Goal: Task Accomplishment & Management: Complete application form

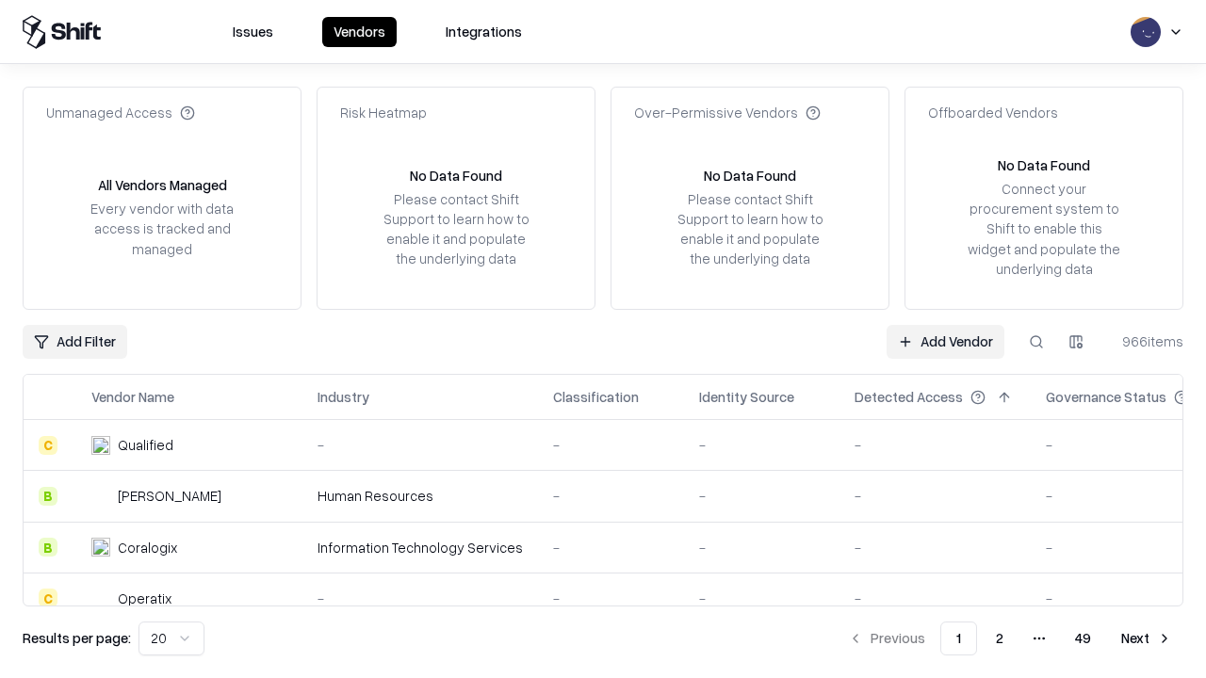
click at [945, 341] on link "Add Vendor" at bounding box center [946, 342] width 118 height 34
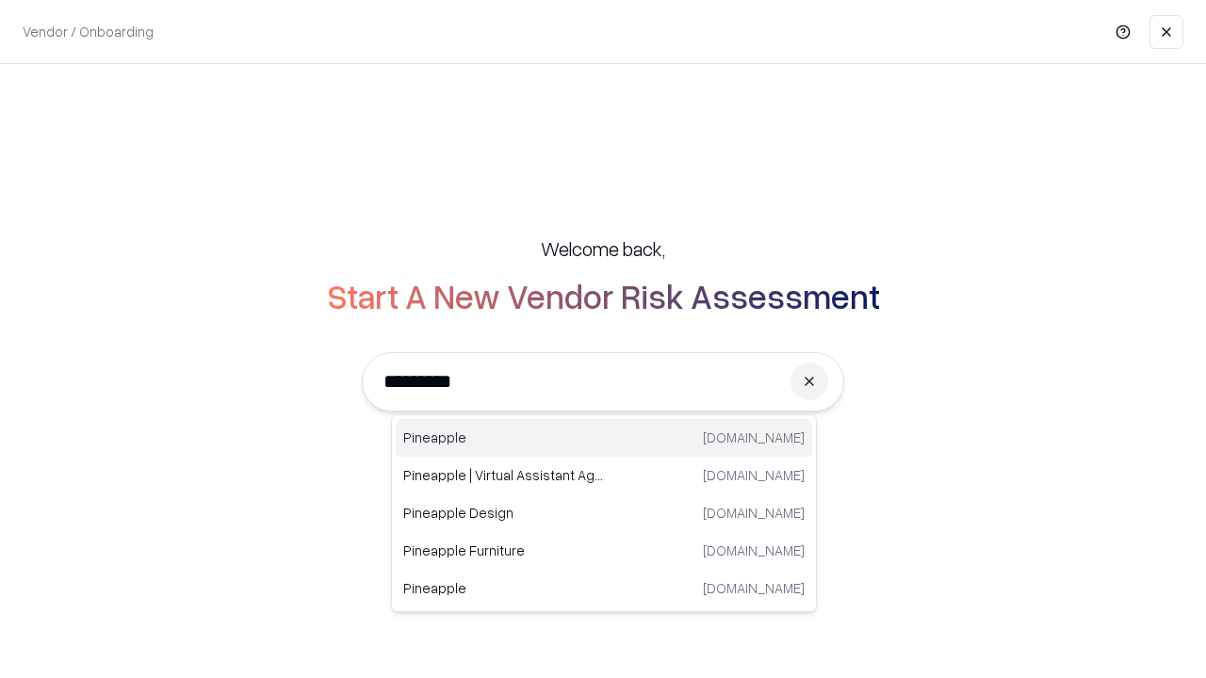
click at [604, 438] on div "Pineapple [DOMAIN_NAME]" at bounding box center [604, 438] width 417 height 38
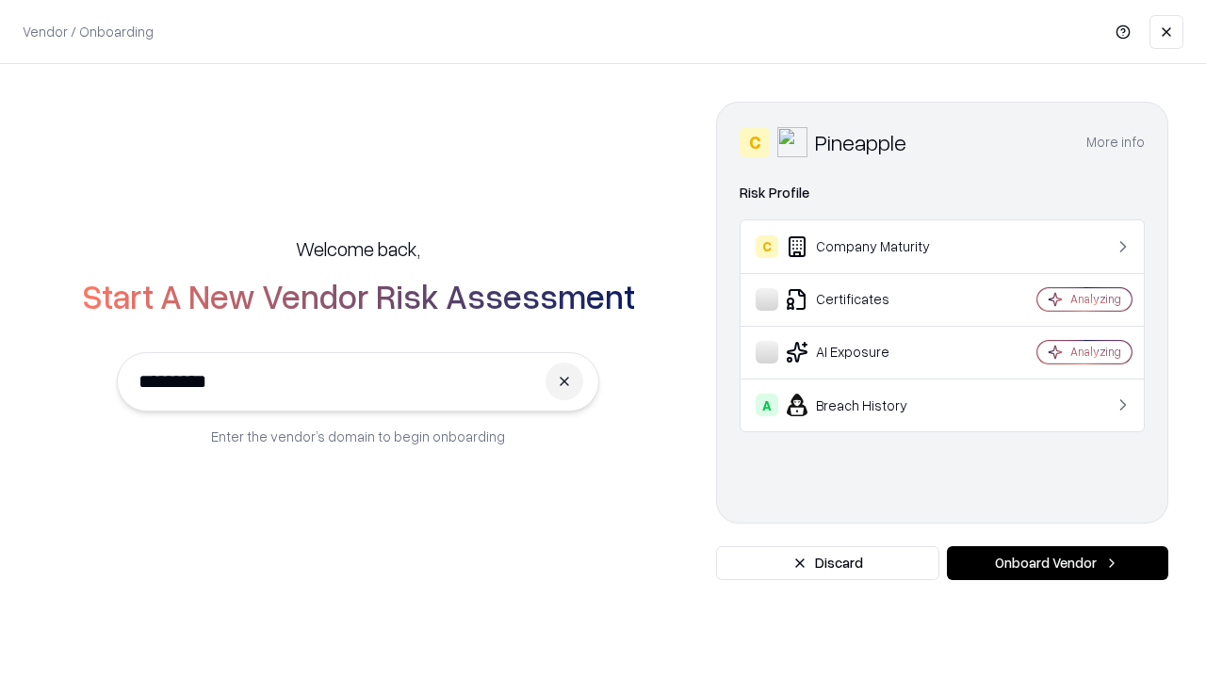
type input "*********"
click at [1057, 564] on button "Onboard Vendor" at bounding box center [1057, 564] width 221 height 34
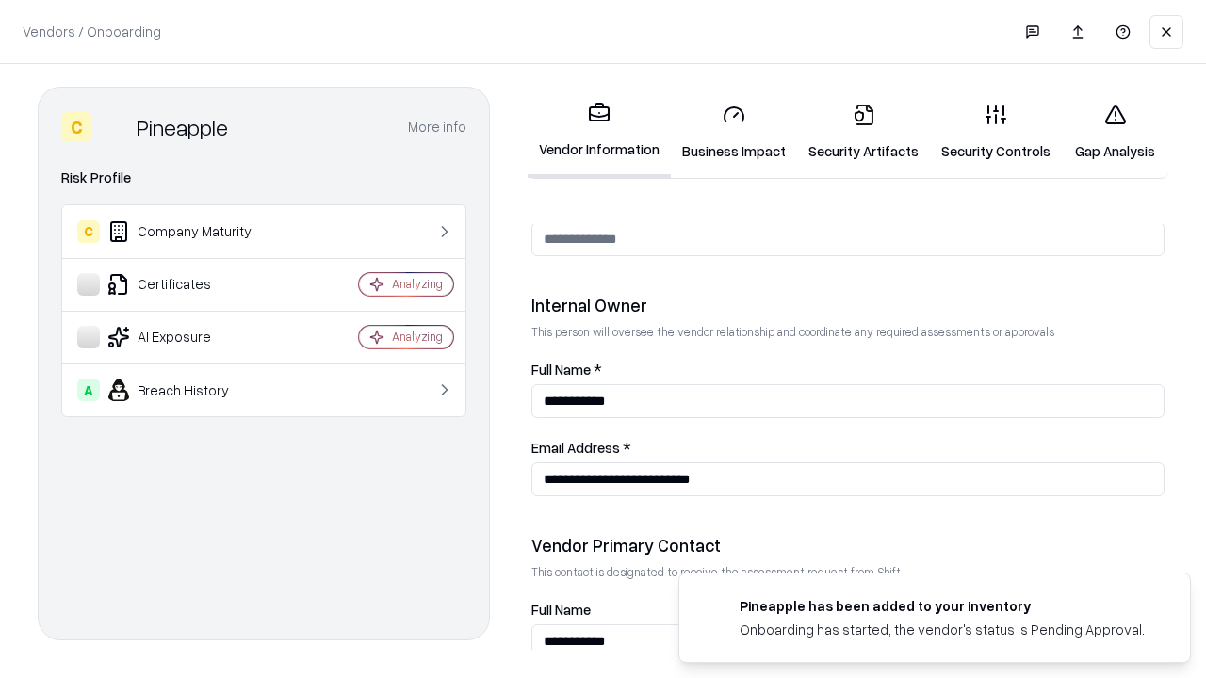
scroll to position [976, 0]
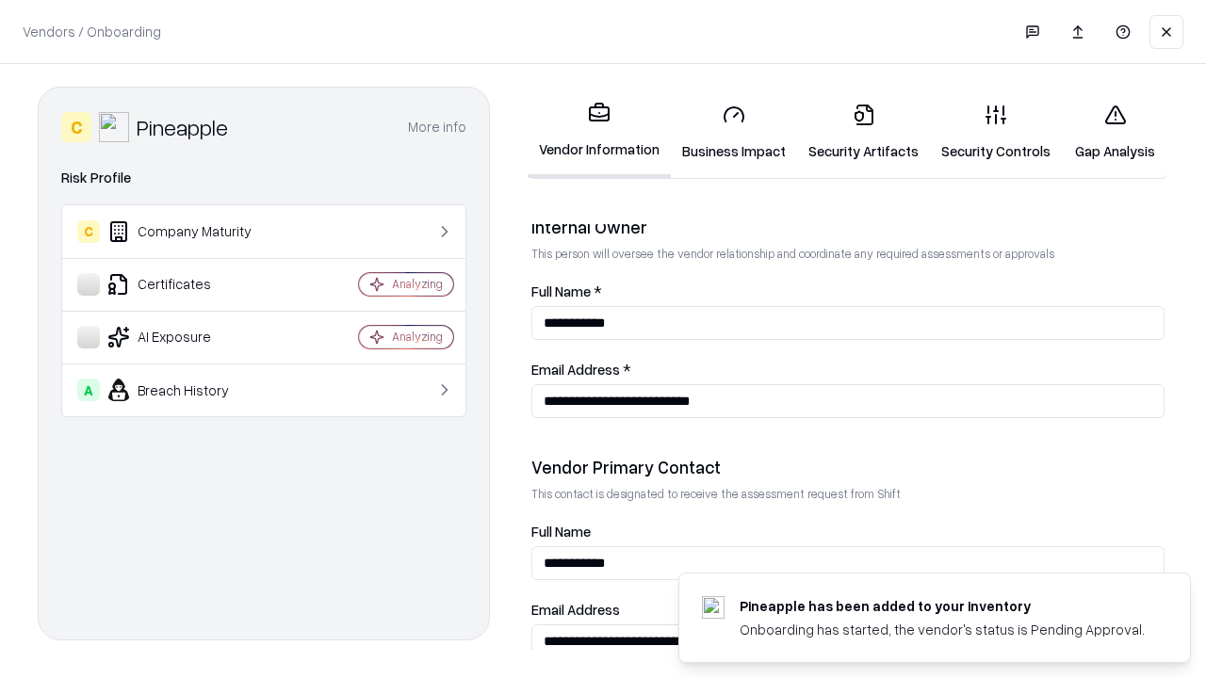
click at [734, 132] on link "Business Impact" at bounding box center [734, 133] width 126 height 88
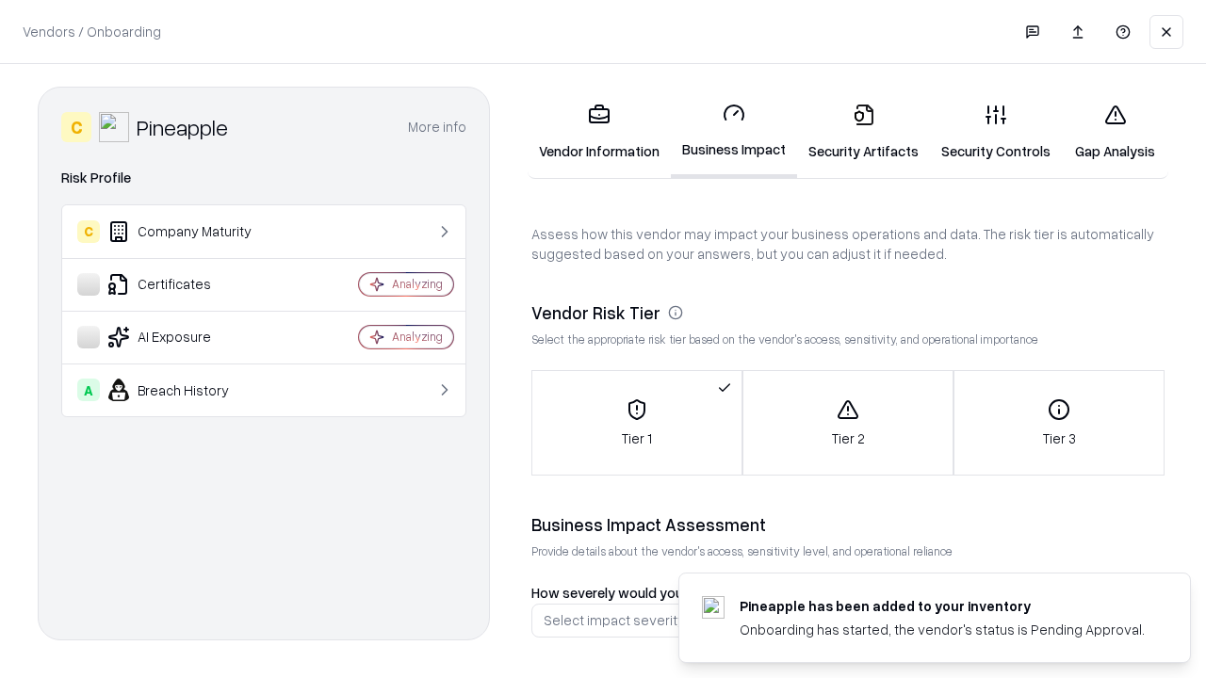
click at [863, 132] on link "Security Artifacts" at bounding box center [863, 133] width 133 height 88
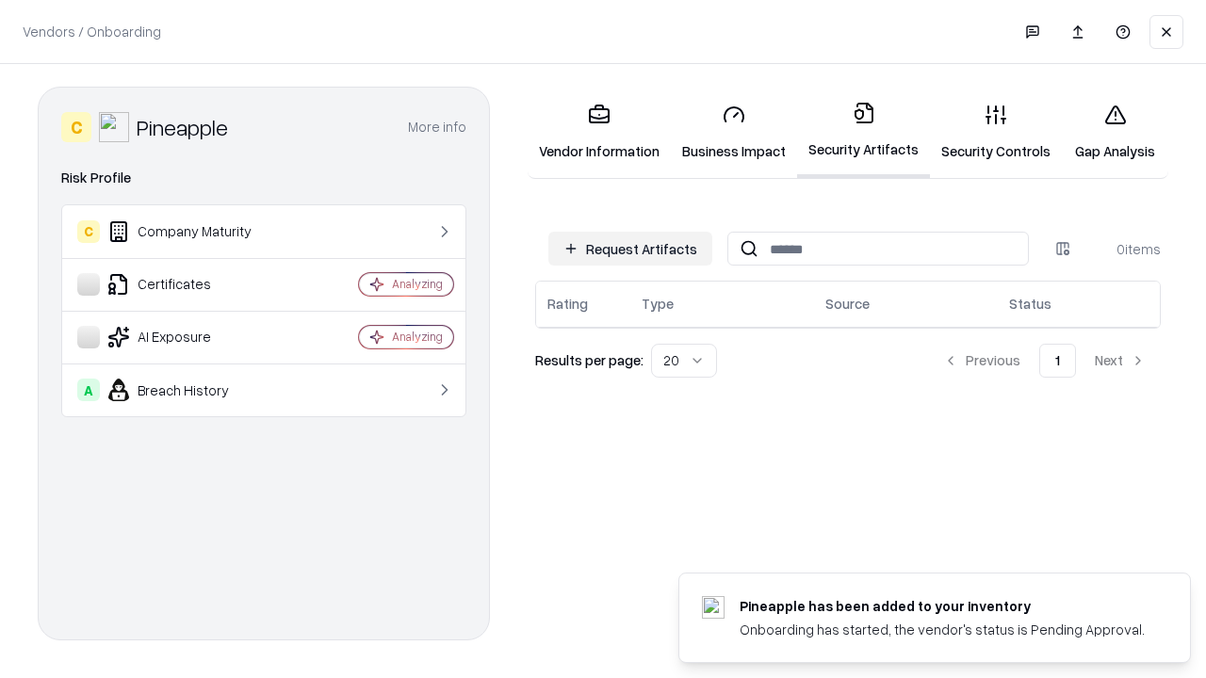
click at [630, 248] on button "Request Artifacts" at bounding box center [630, 249] width 164 height 34
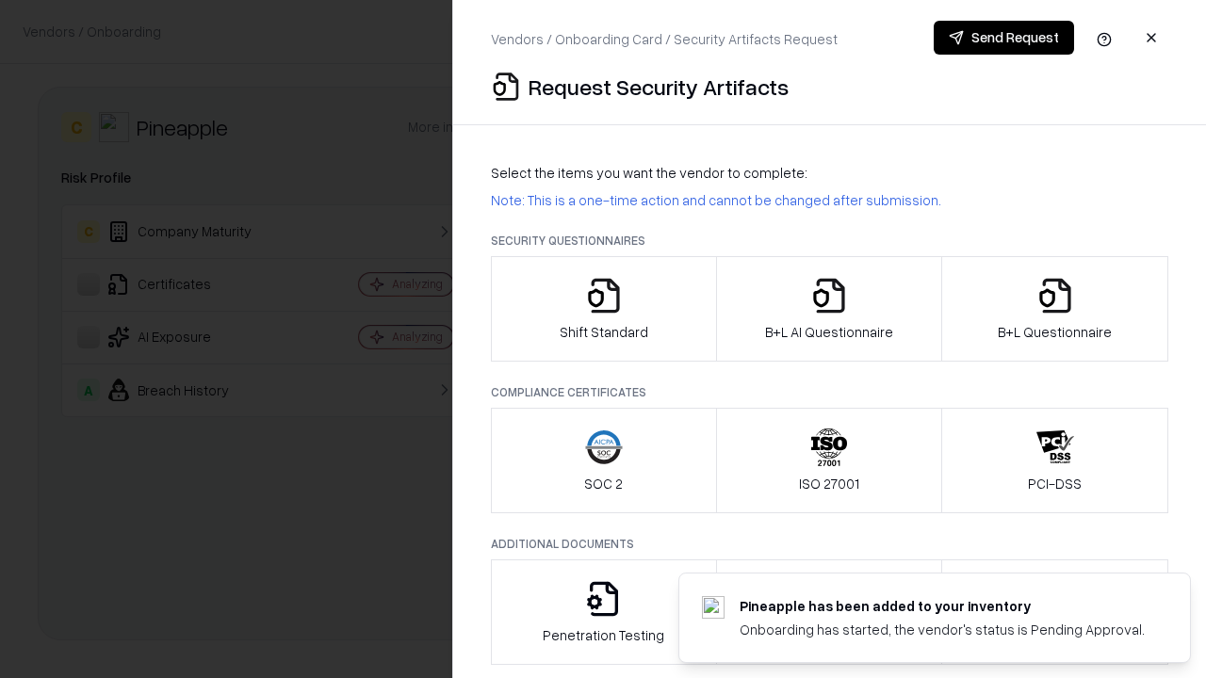
click at [603, 309] on icon "button" at bounding box center [604, 296] width 38 height 38
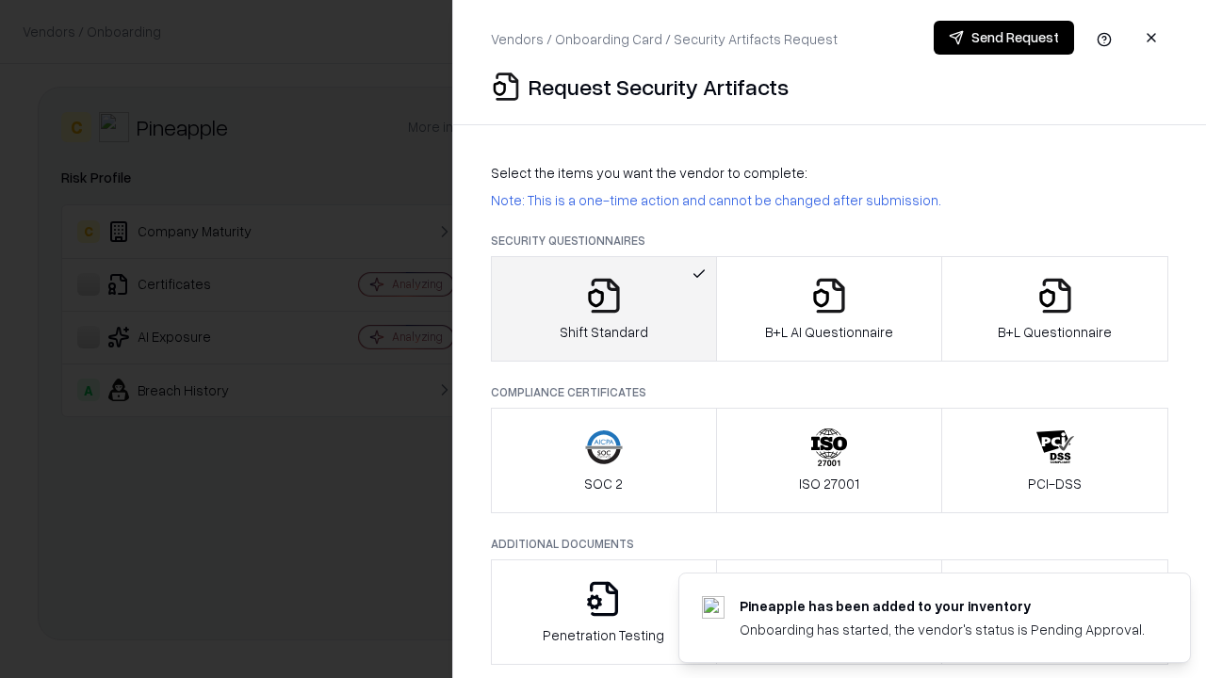
click at [1004, 38] on button "Send Request" at bounding box center [1004, 38] width 140 height 34
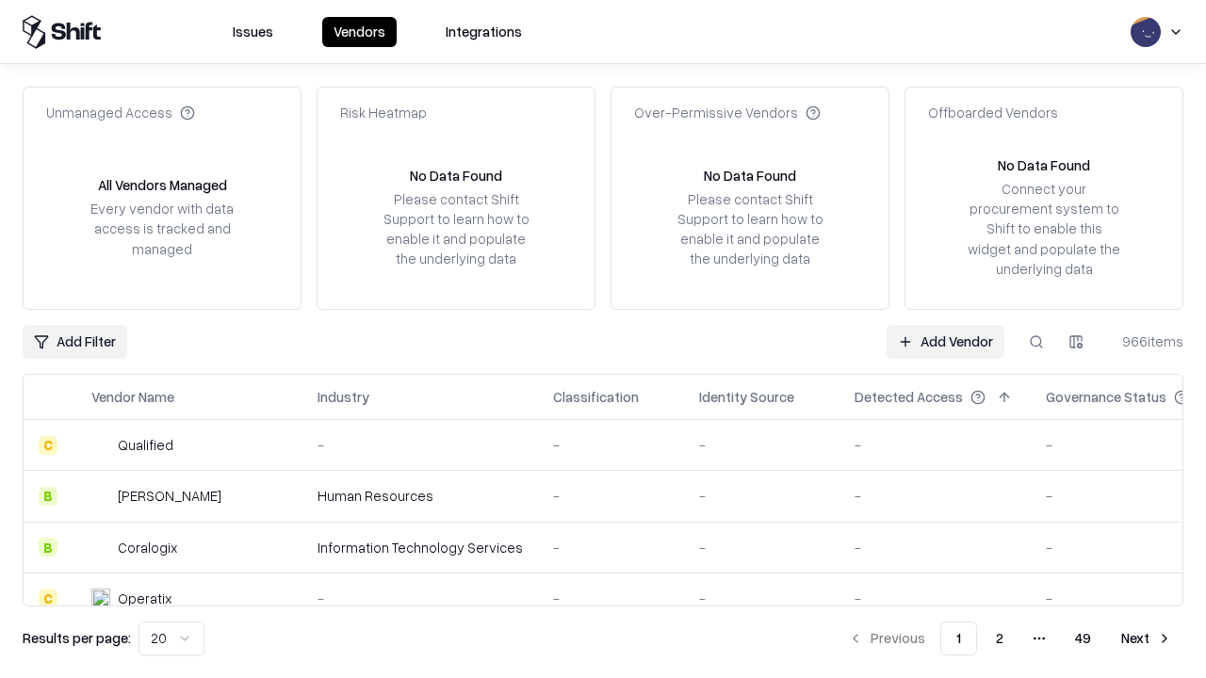
click at [1037, 341] on button at bounding box center [1037, 342] width 34 height 34
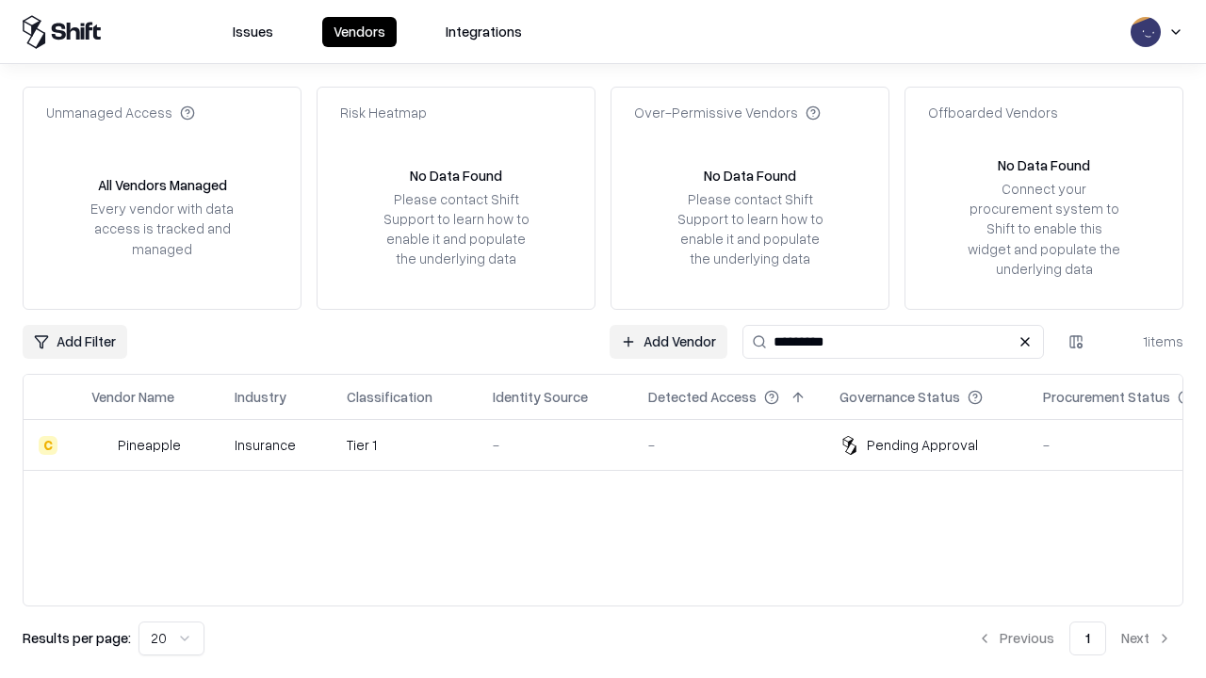
type input "*********"
click at [614, 445] on div "-" at bounding box center [555, 445] width 125 height 20
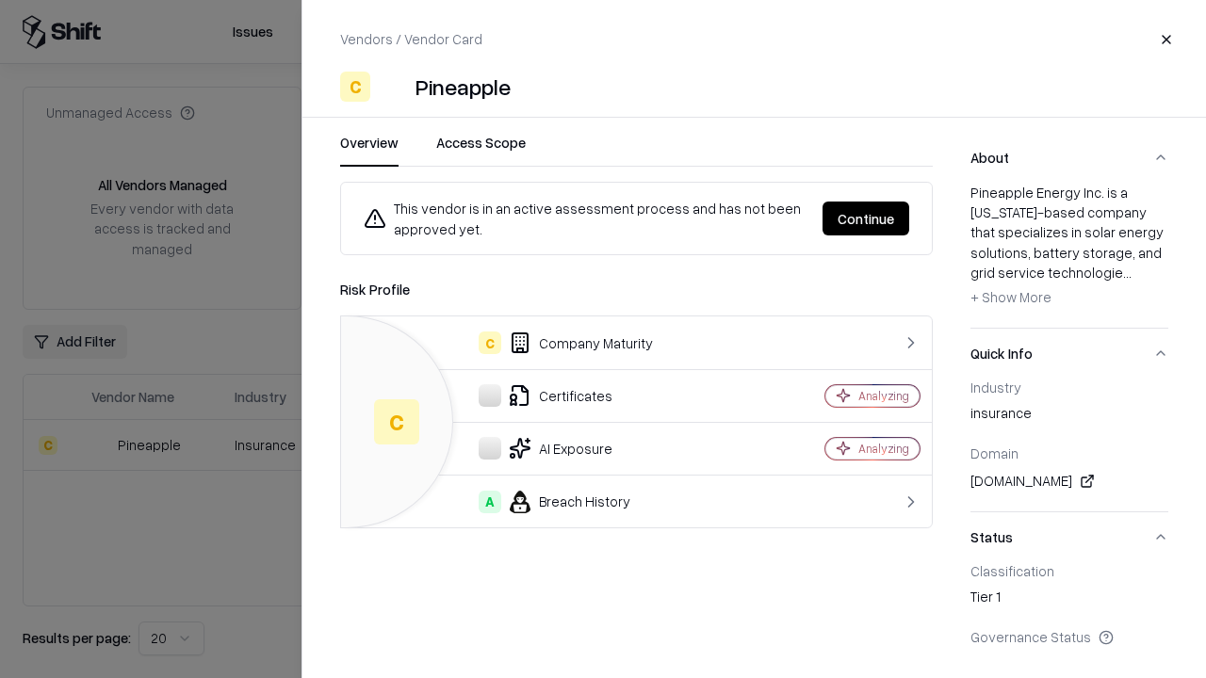
click at [866, 219] on button "Continue" at bounding box center [866, 219] width 87 height 34
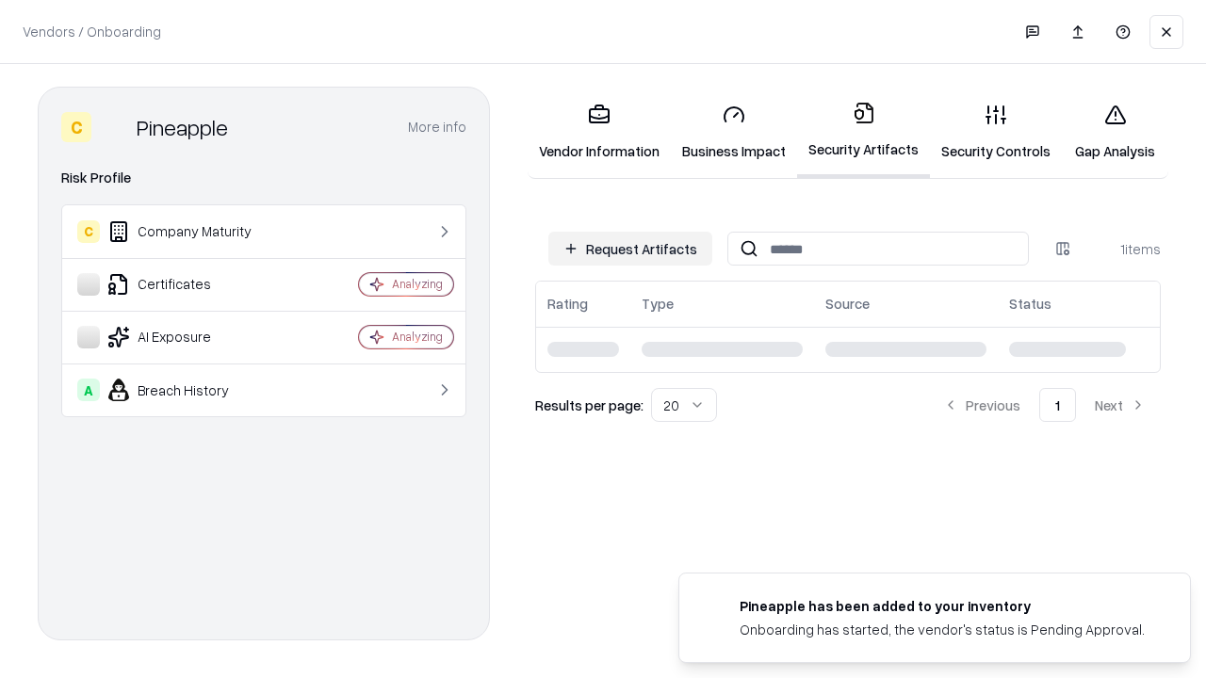
click at [1115, 132] on link "Gap Analysis" at bounding box center [1115, 133] width 106 height 88
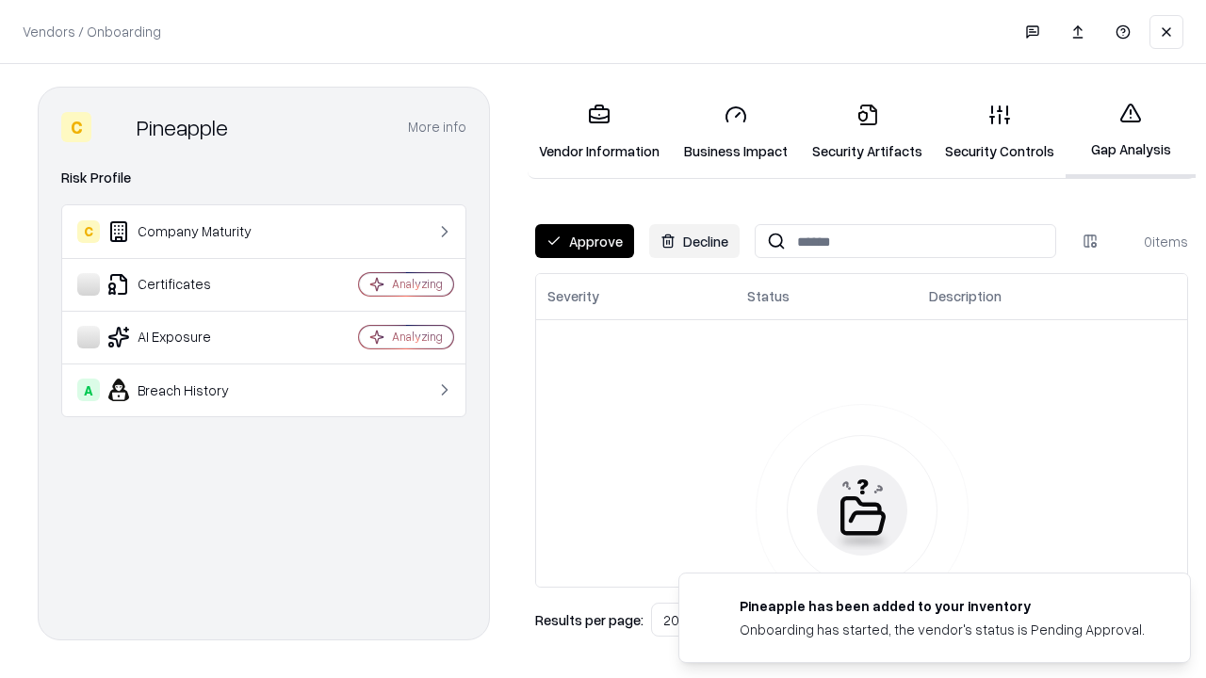
click at [584, 241] on button "Approve" at bounding box center [584, 241] width 99 height 34
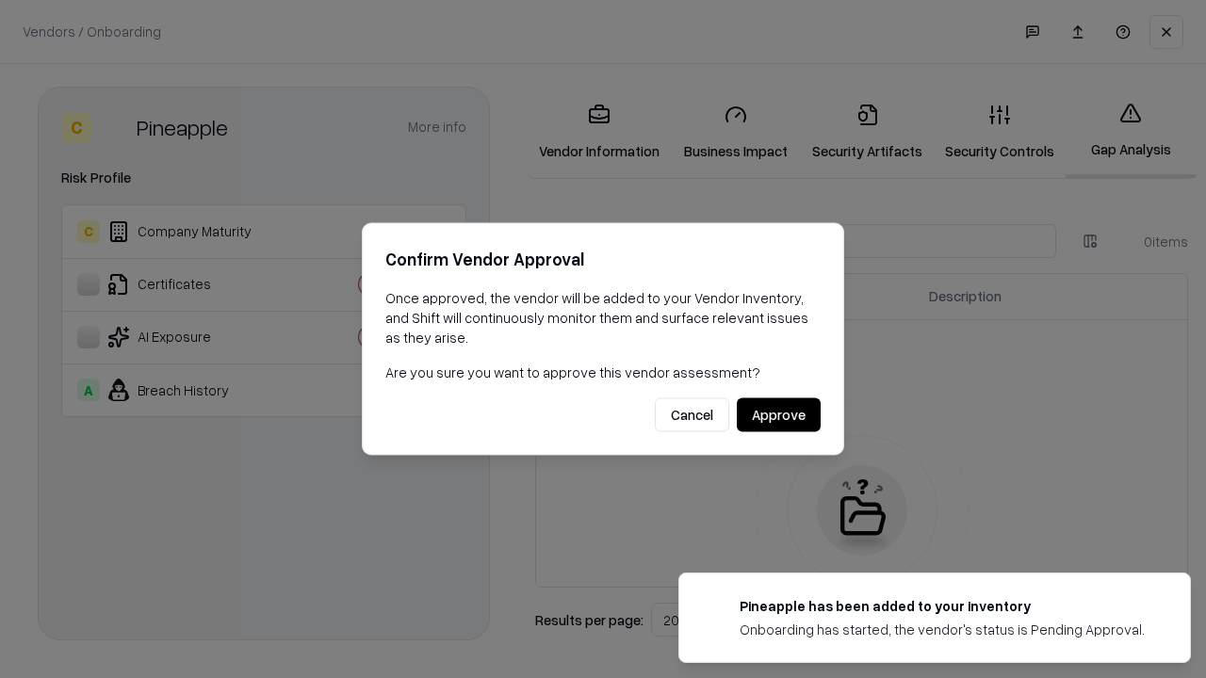
click at [778, 415] on button "Approve" at bounding box center [779, 416] width 84 height 34
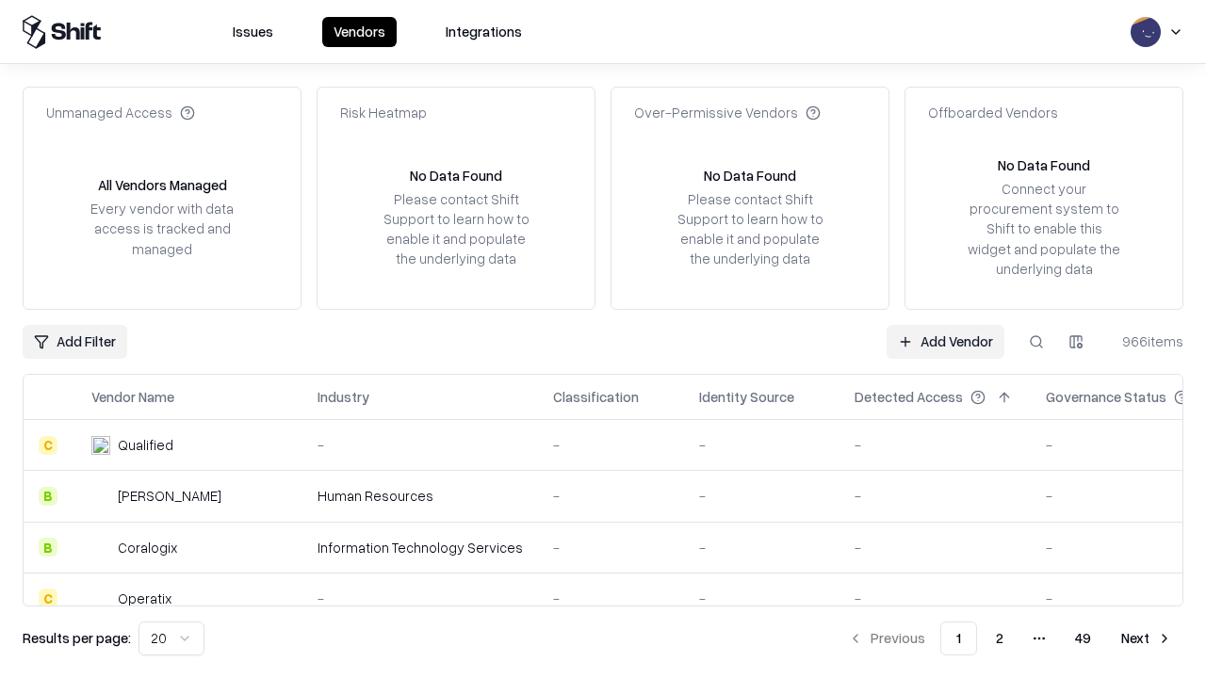
type input "*********"
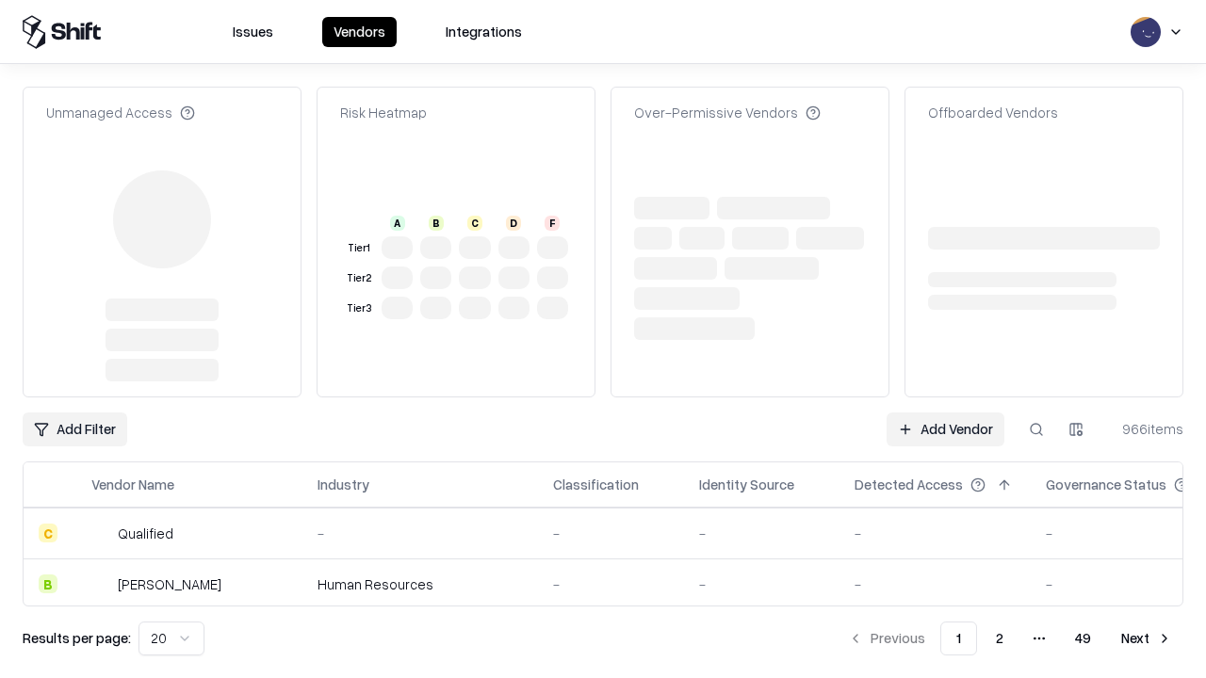
click at [945, 413] on link "Add Vendor" at bounding box center [946, 430] width 118 height 34
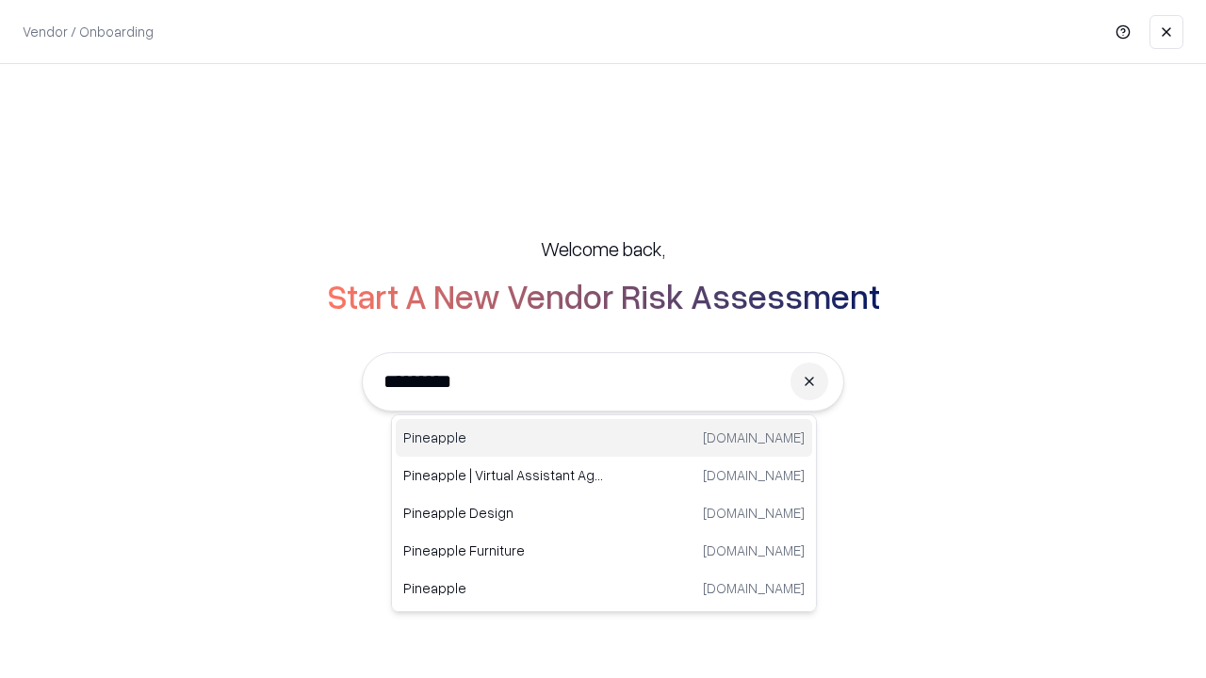
click at [604, 438] on div "Pineapple pineappleenergy.com" at bounding box center [604, 438] width 417 height 38
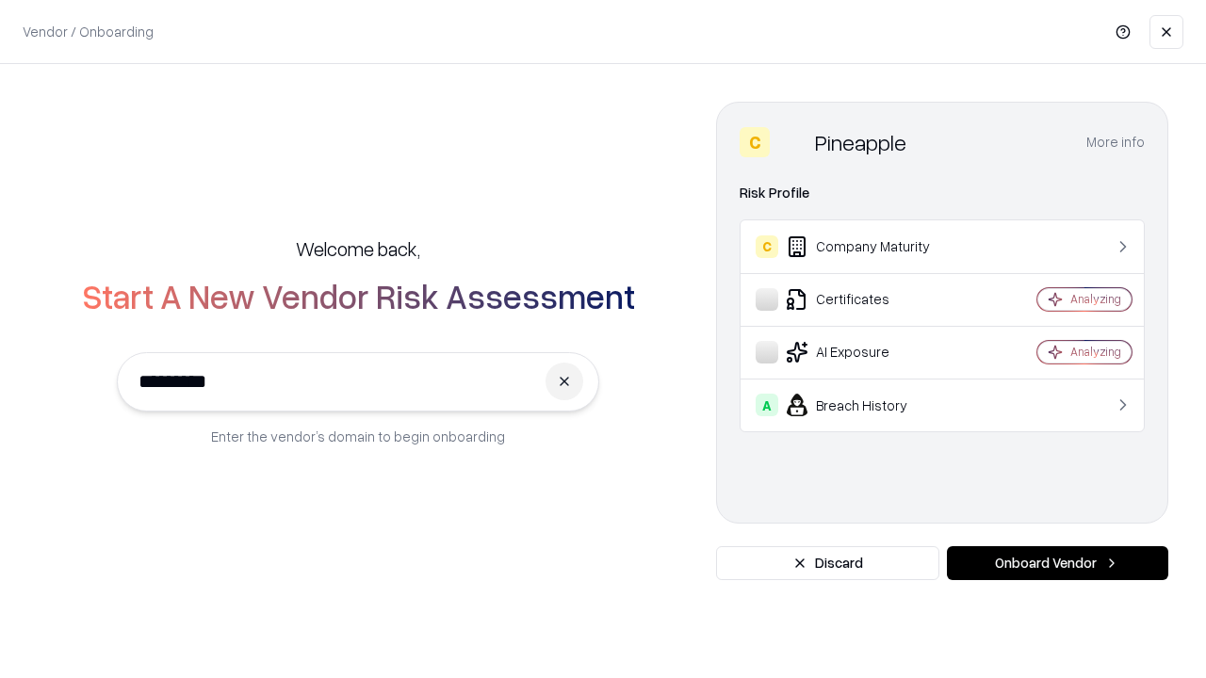
type input "*********"
click at [1057, 564] on button "Onboard Vendor" at bounding box center [1057, 564] width 221 height 34
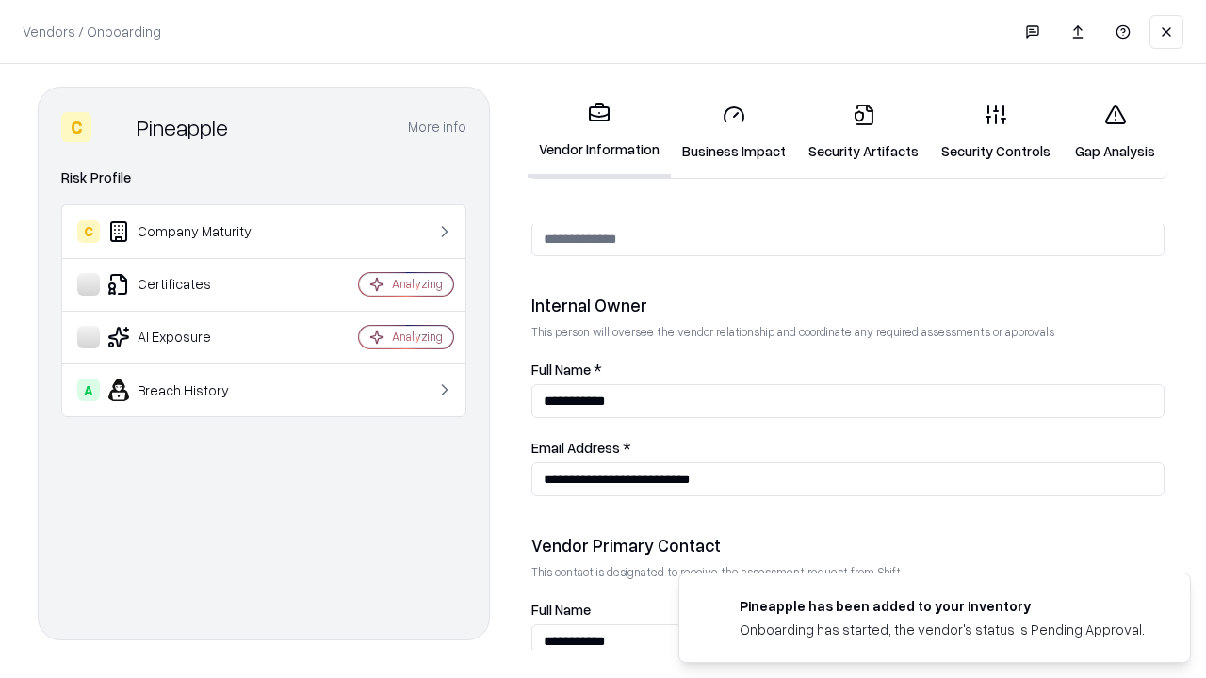
scroll to position [976, 0]
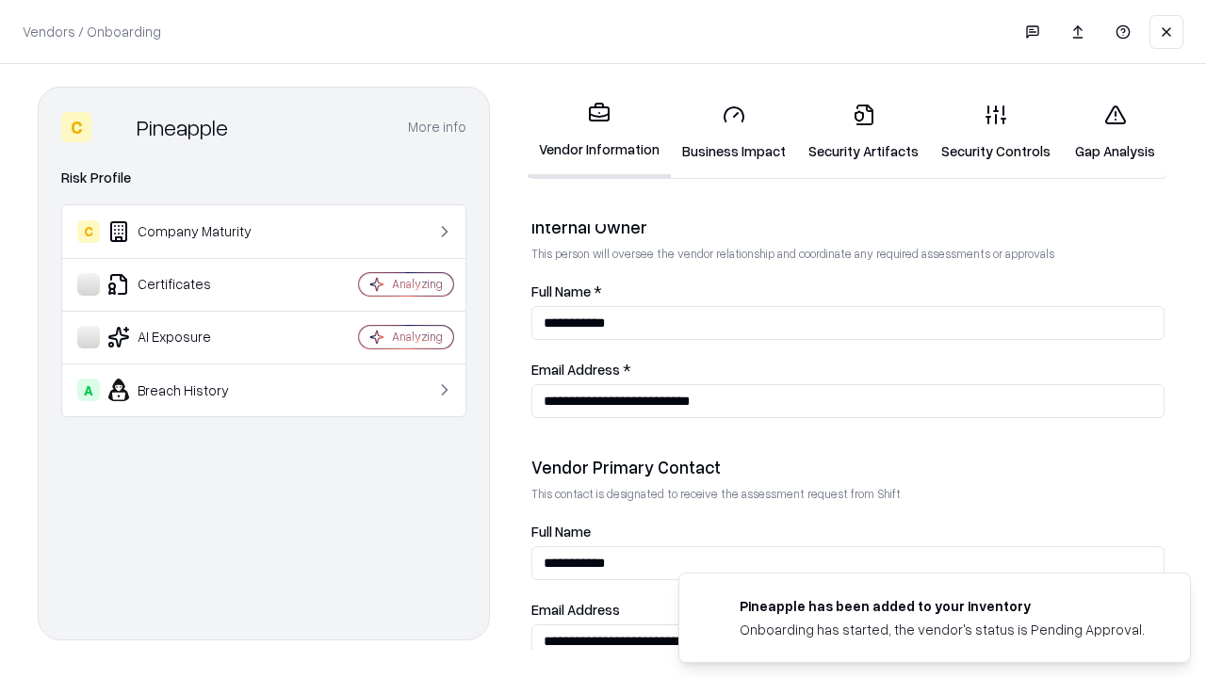
click at [1115, 132] on link "Gap Analysis" at bounding box center [1115, 133] width 106 height 88
